Goal: Transaction & Acquisition: Purchase product/service

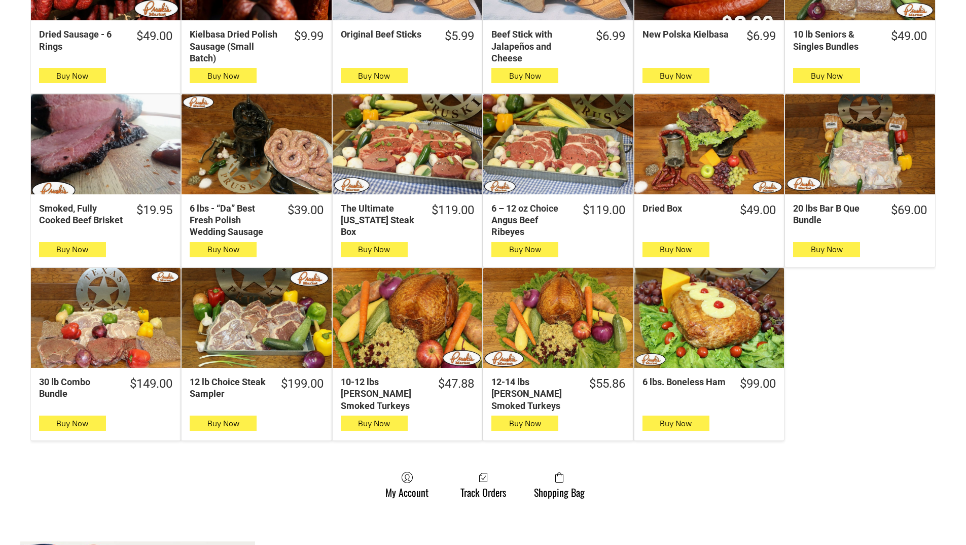
scroll to position [456, 0]
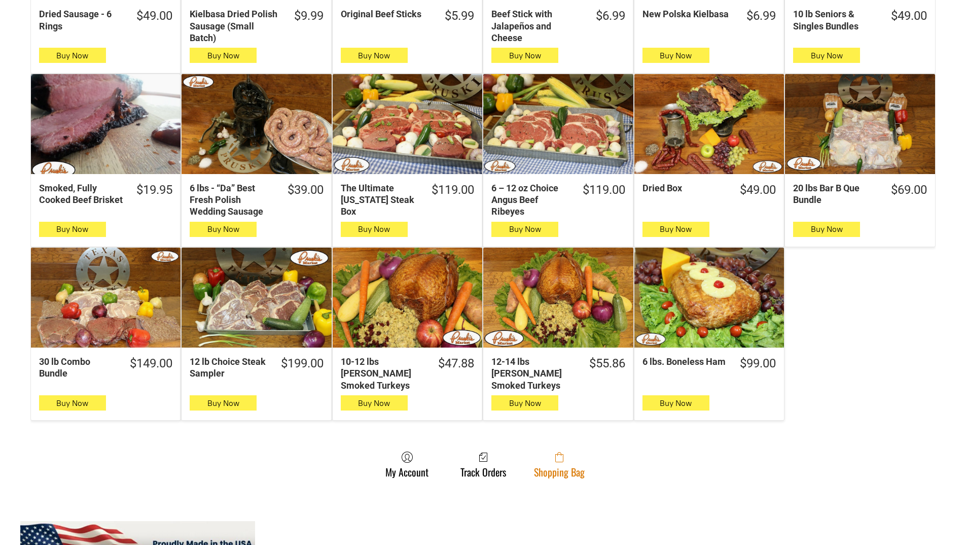
click at [571, 460] on link "Shopping Bag" at bounding box center [559, 464] width 61 height 27
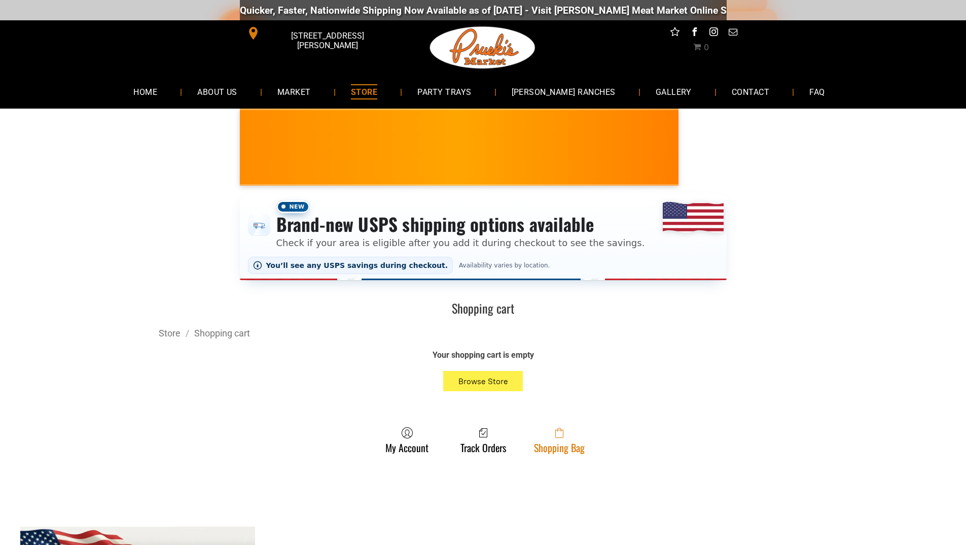
click at [569, 439] on span at bounding box center [559, 432] width 51 height 12
click at [553, 434] on span at bounding box center [559, 432] width 51 height 12
click at [534, 439] on span at bounding box center [559, 432] width 51 height 12
